Goal: Task Accomplishment & Management: Complete application form

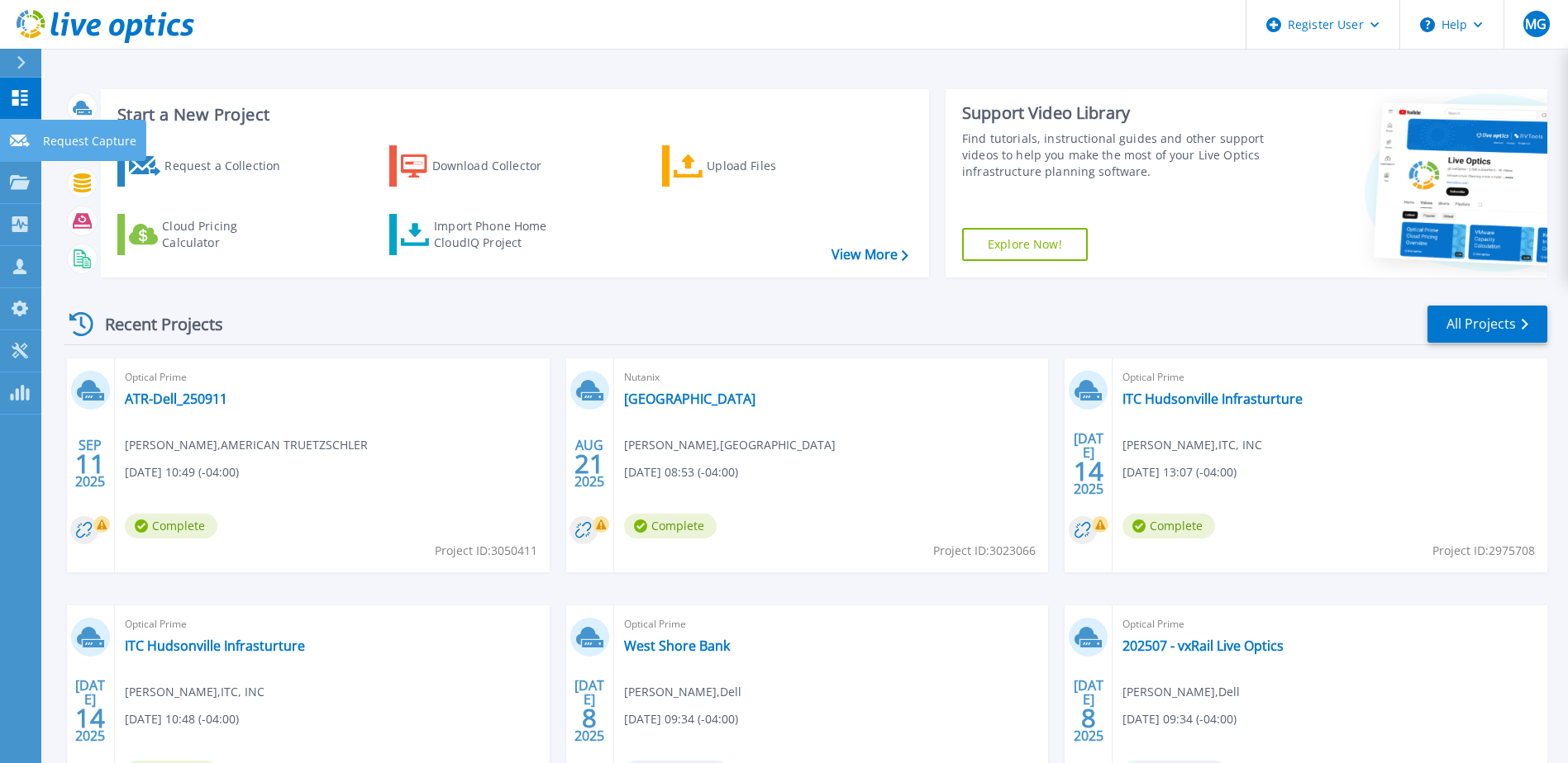
click at [16, 137] on icon at bounding box center [19, 140] width 19 height 12
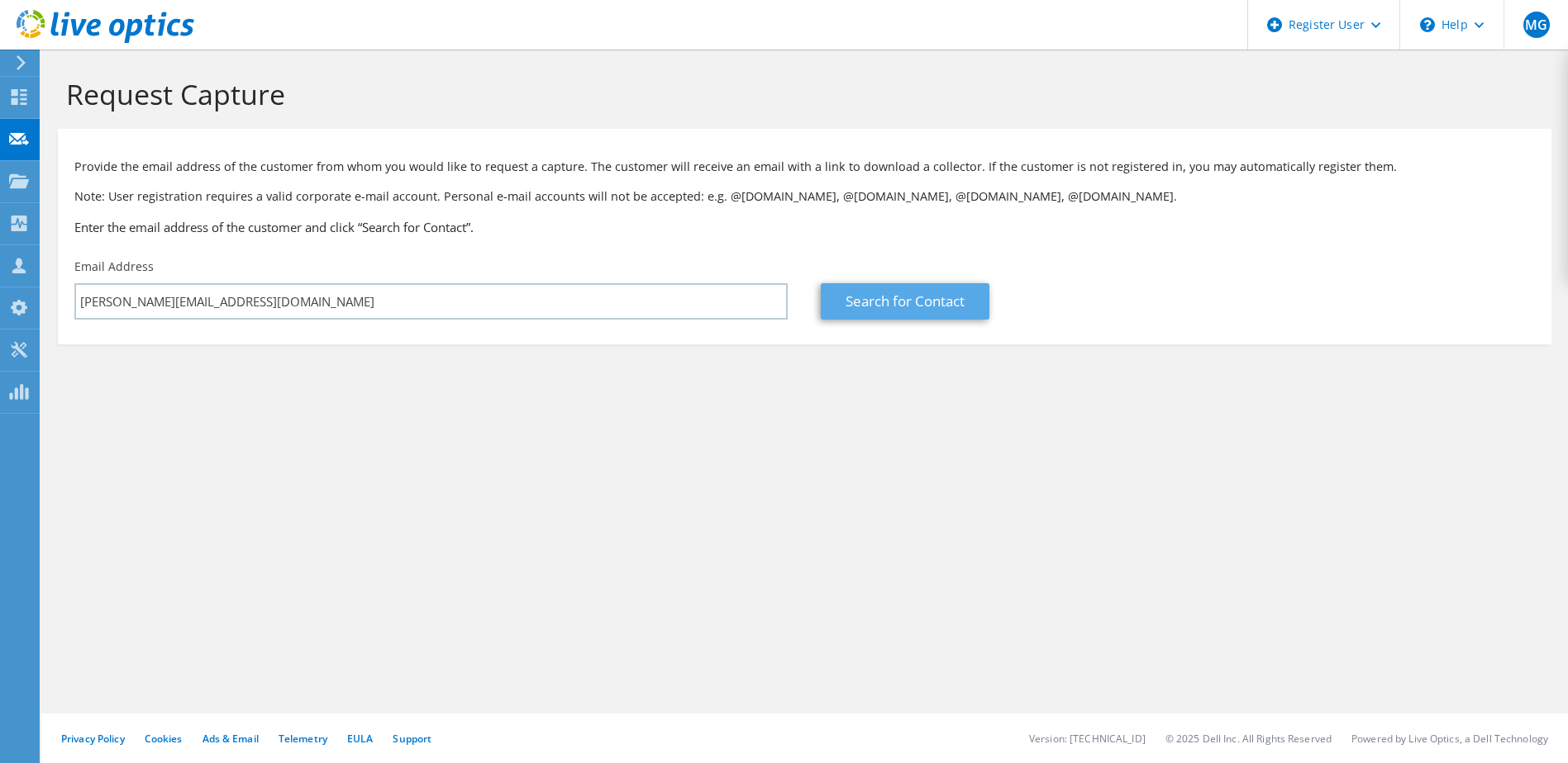
type input "malik.jackson@myfhc.org"
click at [868, 304] on link "Search for Contact" at bounding box center [904, 301] width 169 height 36
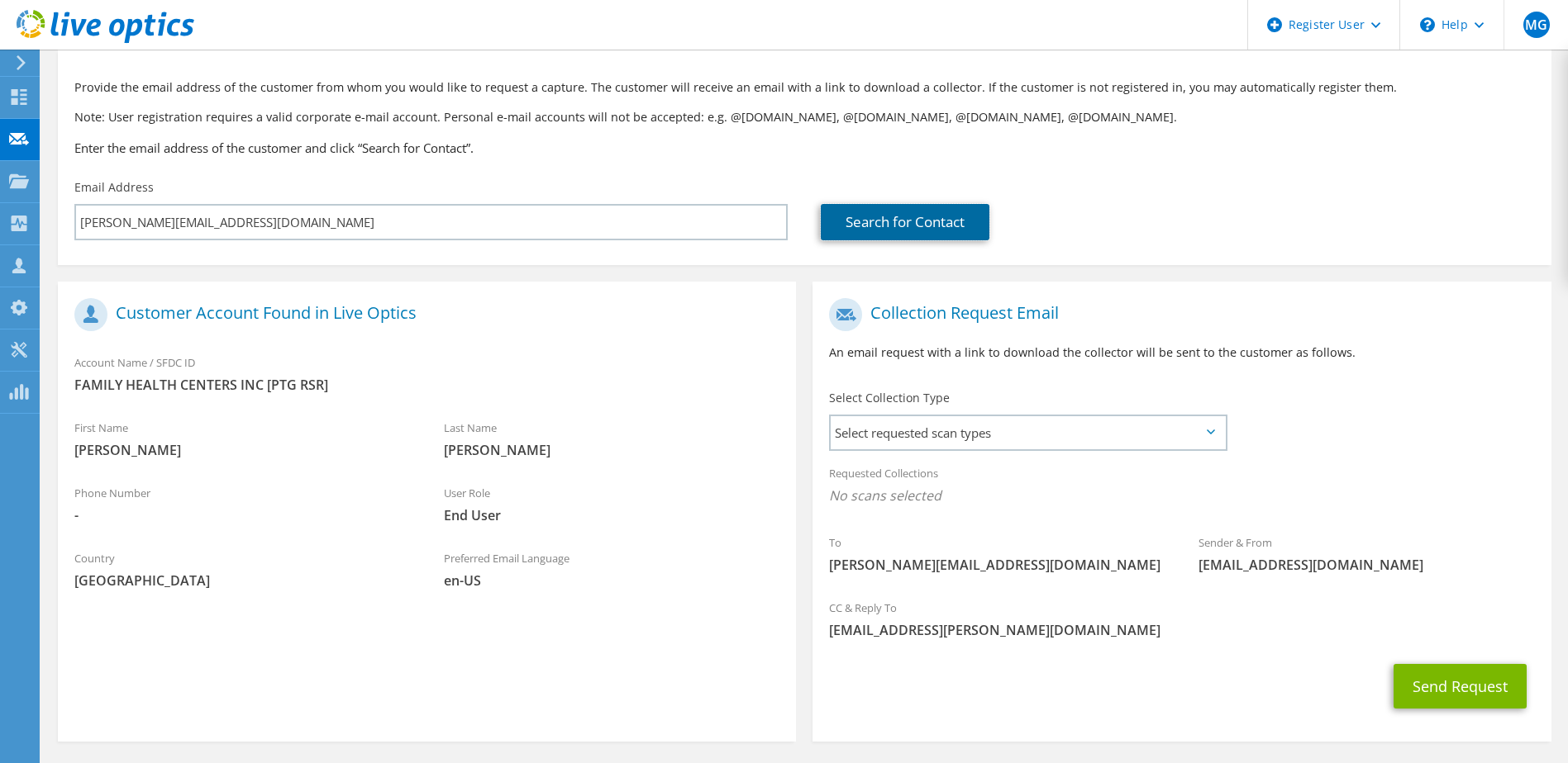
scroll to position [140, 0]
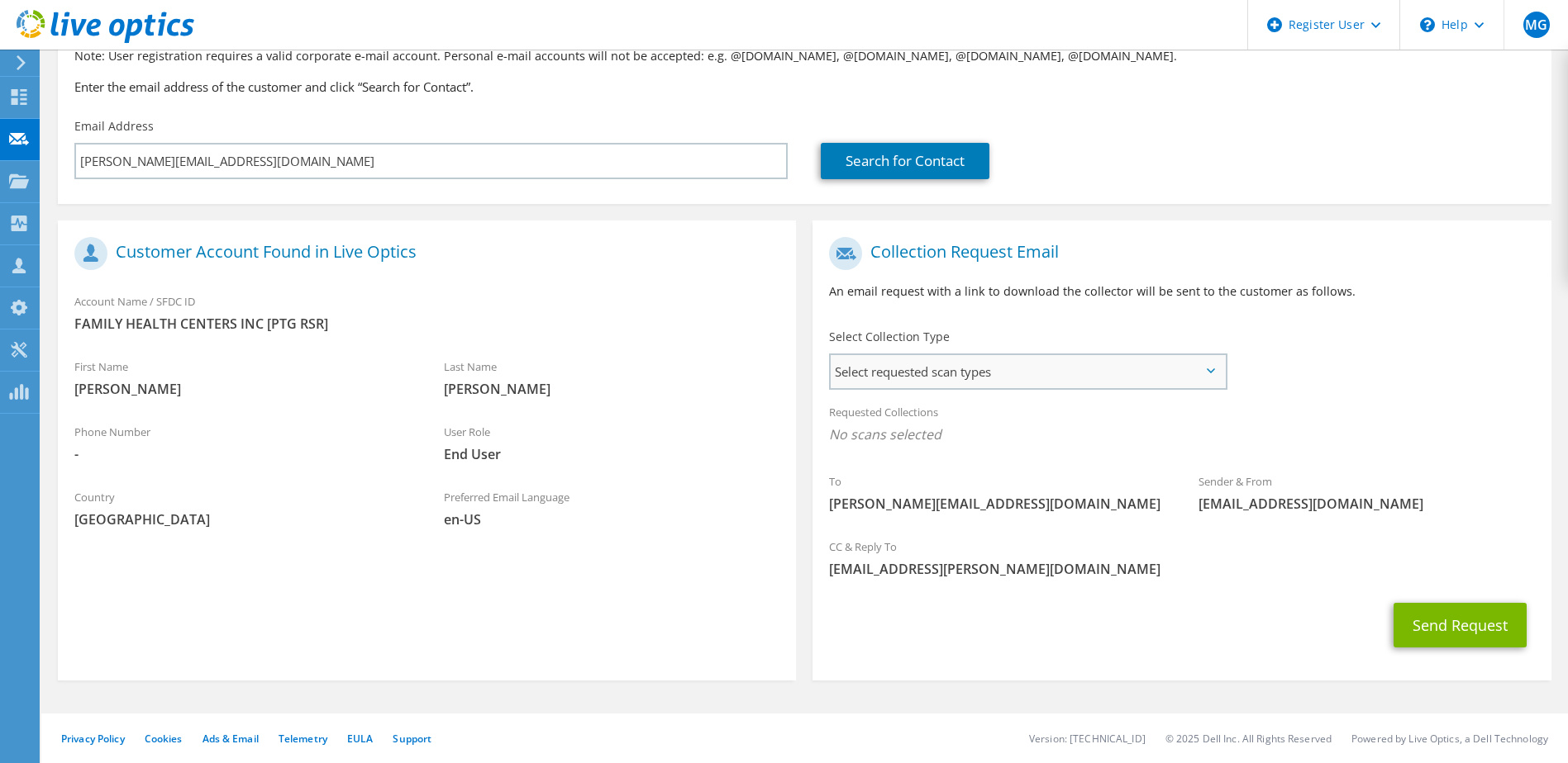
click at [1055, 366] on span "Select requested scan types" at bounding box center [1027, 372] width 393 height 33
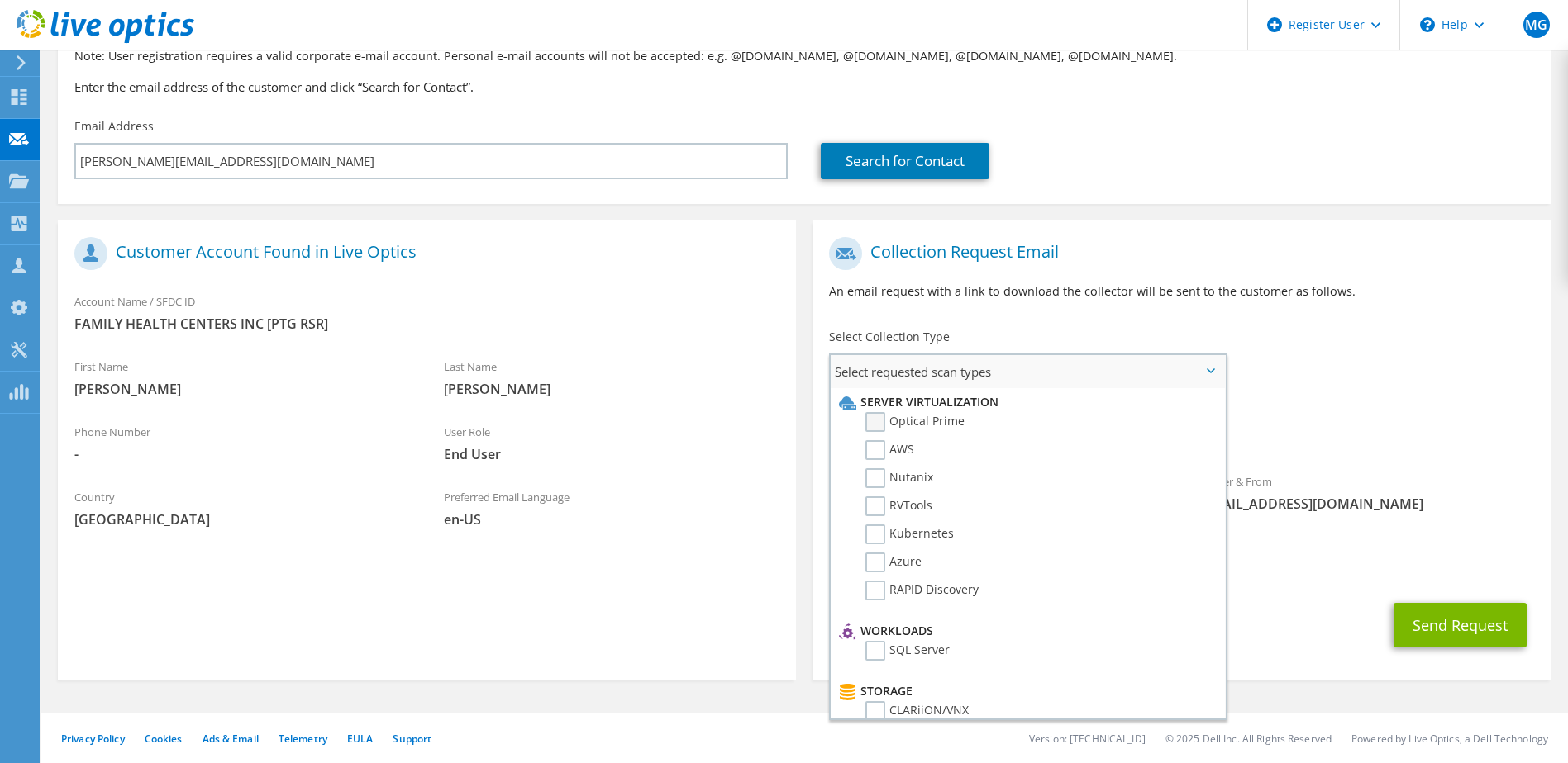
click at [880, 423] on label "Optical Prime" at bounding box center [915, 422] width 99 height 19
click at [0, 0] on input "Optical Prime" at bounding box center [0, 0] width 0 height 0
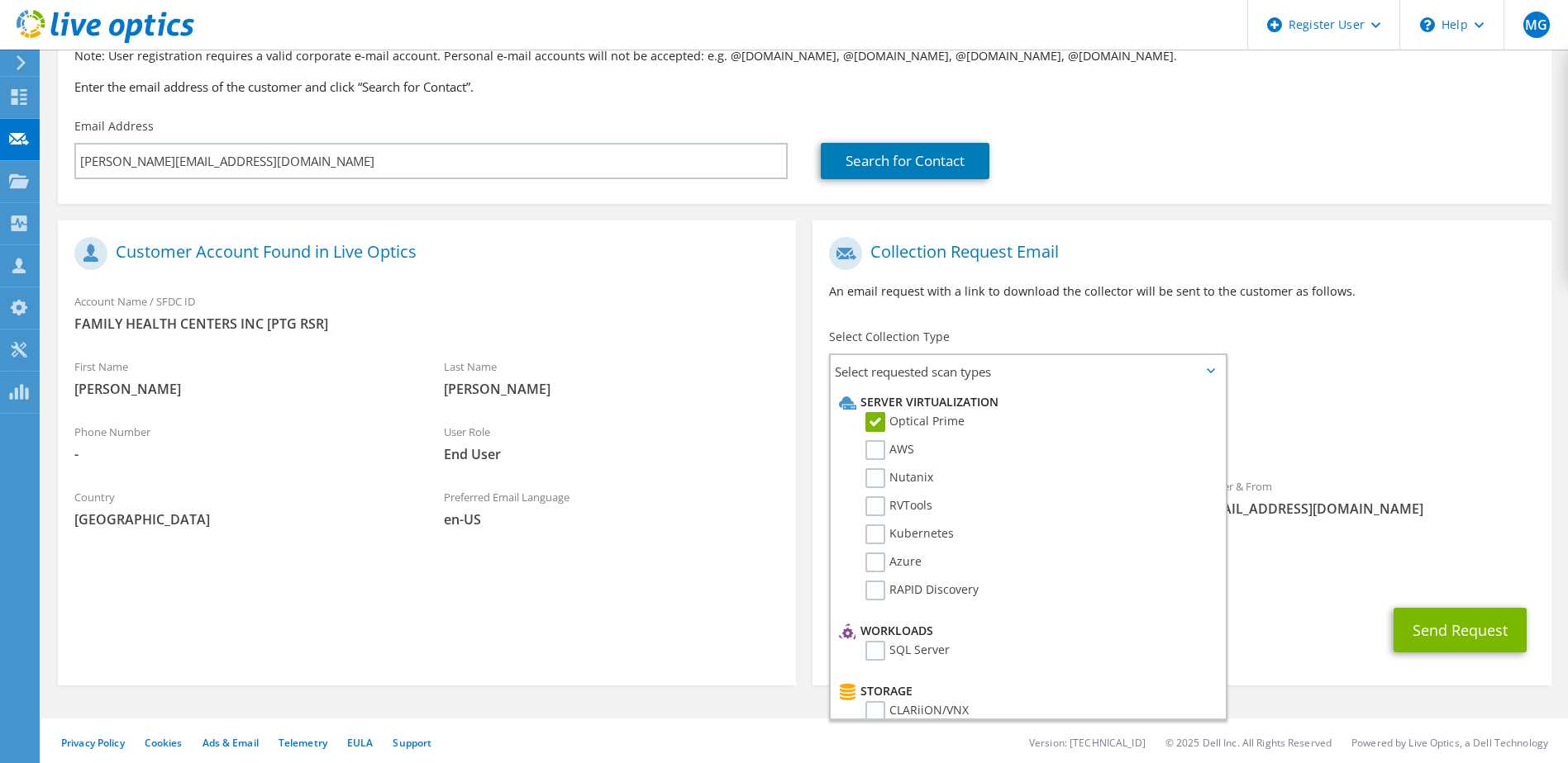
click at [1403, 382] on div "To malik.jackson@myfhc.org Sender & From liveoptics@liveoptics.com" at bounding box center [1181, 381] width 738 height 305
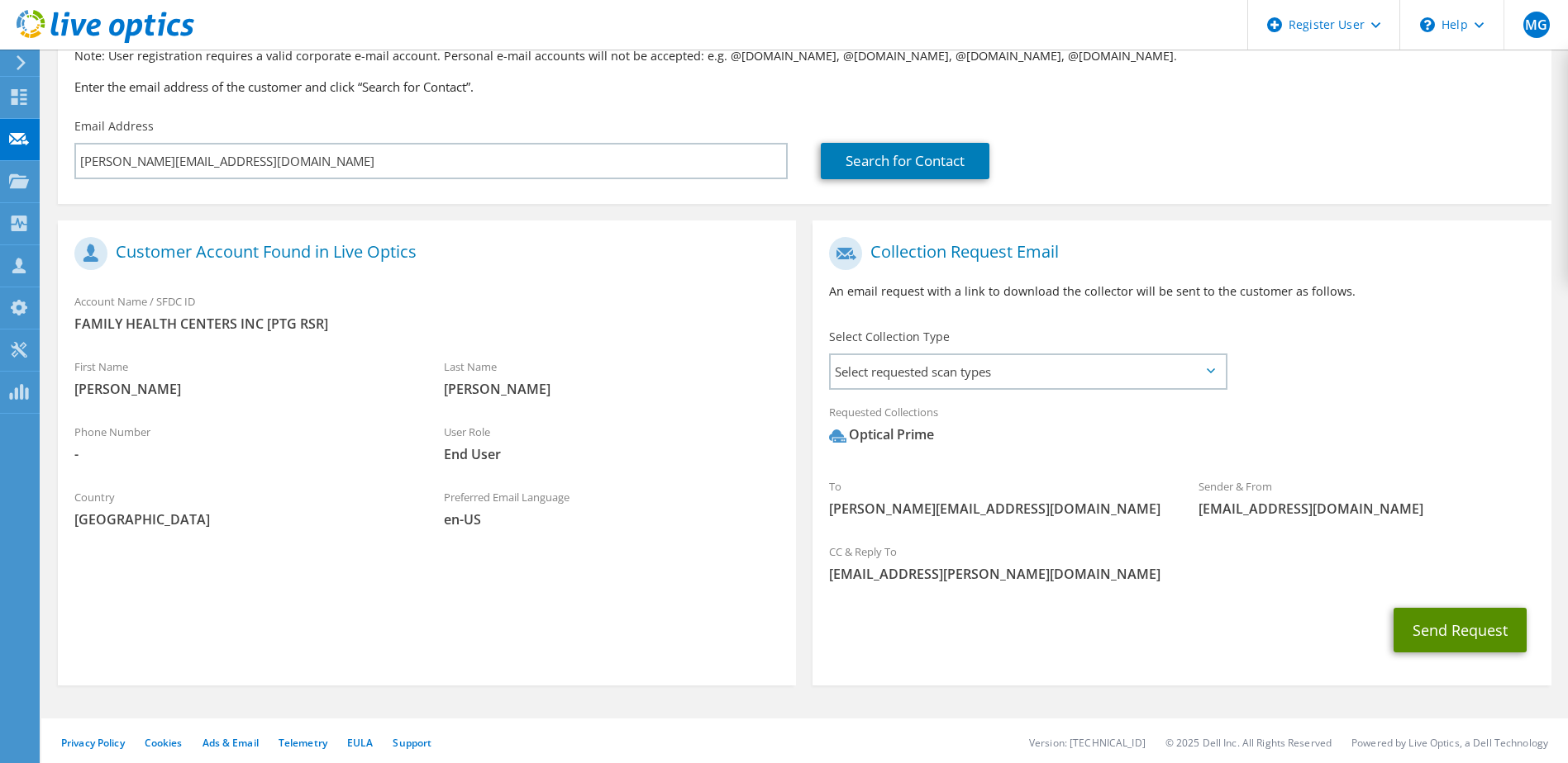
click at [1468, 629] on button "Send Request" at bounding box center [1460, 630] width 133 height 44
